Goal: Use online tool/utility: Use online tool/utility

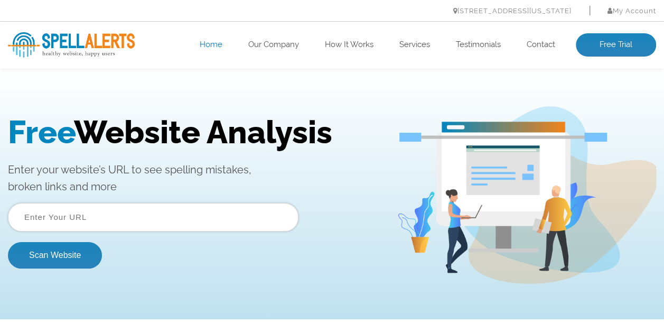
click at [157, 224] on input "text" at bounding box center [153, 217] width 290 height 29
type input "c"
type input "[DOMAIN_NAME]"
drag, startPoint x: 50, startPoint y: 259, endPoint x: 154, endPoint y: 257, distance: 104.1
click at [52, 258] on button "Scan Website" at bounding box center [55, 255] width 94 height 26
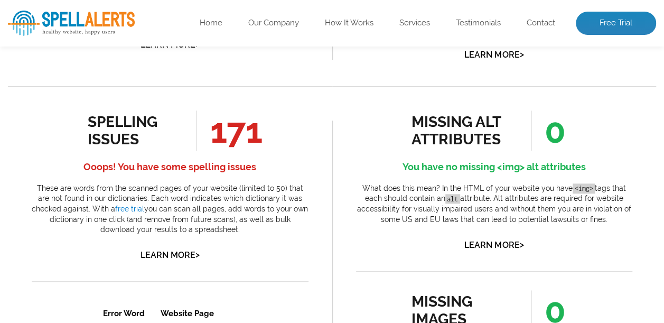
drag, startPoint x: 213, startPoint y: 231, endPoint x: 53, endPoint y: 169, distance: 171.7
click at [53, 169] on div "spelling issues 171 Ooops! You have some spelling issues These are words from t…" at bounding box center [170, 186] width 277 height 152
copy div "Ooops! You have some spelling issues These are words from the scanned pages of …"
drag, startPoint x: 401, startPoint y: 172, endPoint x: 624, endPoint y: 222, distance: 228.4
click at [624, 222] on div "missing alt attributes 0 You have no missing <img> alt attributes What does thi…" at bounding box center [494, 181] width 277 height 142
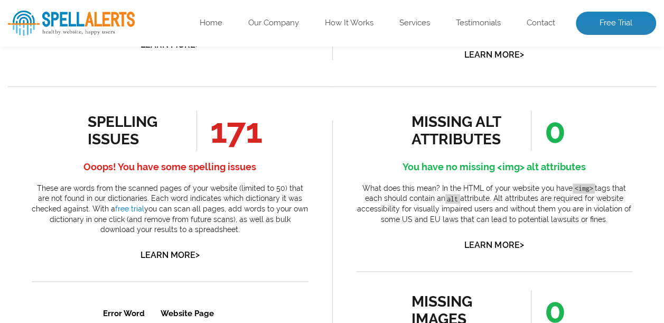
copy div "You have no missing <img> alt attributes What does this mean? In the HTML of yo…"
